Goal: Task Accomplishment & Management: Manage account settings

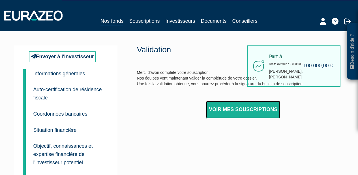
click at [252, 108] on link "Voir mes souscriptions" at bounding box center [243, 110] width 74 height 18
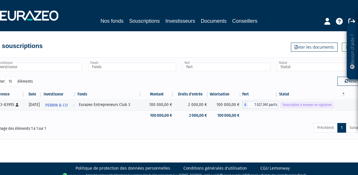
click at [305, 98] on th "Statut" at bounding box center [312, 94] width 67 height 10
click at [304, 107] on span "Souscription à envoyer en signature" at bounding box center [307, 104] width 53 height 5
click at [341, 83] on button "Reset" at bounding box center [352, 81] width 28 height 9
type input "Investisseur"
type input "Fonds"
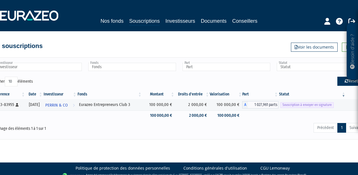
type input "Part"
type input "Statut"
click at [347, 83] on button "Reset" at bounding box center [352, 81] width 28 height 9
type input "Investisseur"
type input "Fonds"
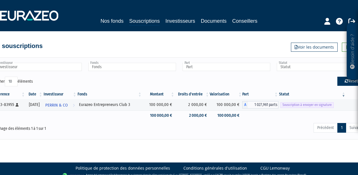
type input "Part"
type input "Statut"
click at [340, 95] on th "Statut" at bounding box center [312, 94] width 67 height 10
click at [64, 104] on span "PERRIN & CO" at bounding box center [56, 105] width 22 height 10
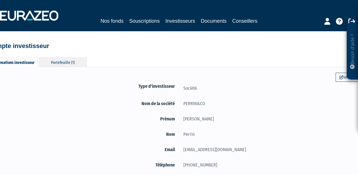
click at [62, 61] on div "Portefeuille (1)" at bounding box center [63, 61] width 48 height 9
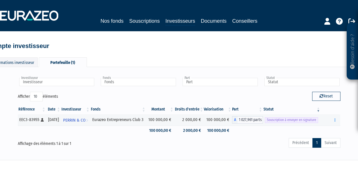
click at [293, 114] on th "Statut" at bounding box center [292, 109] width 58 height 10
click at [31, 122] on div "EEC3-83955 [Français] Personne physique" at bounding box center [31, 119] width 25 height 6
click at [336, 122] on icon "button" at bounding box center [335, 120] width 1 height 4
click at [325, 135] on link "Envoyer à signer" at bounding box center [321, 129] width 32 height 9
